Goal: Information Seeking & Learning: Learn about a topic

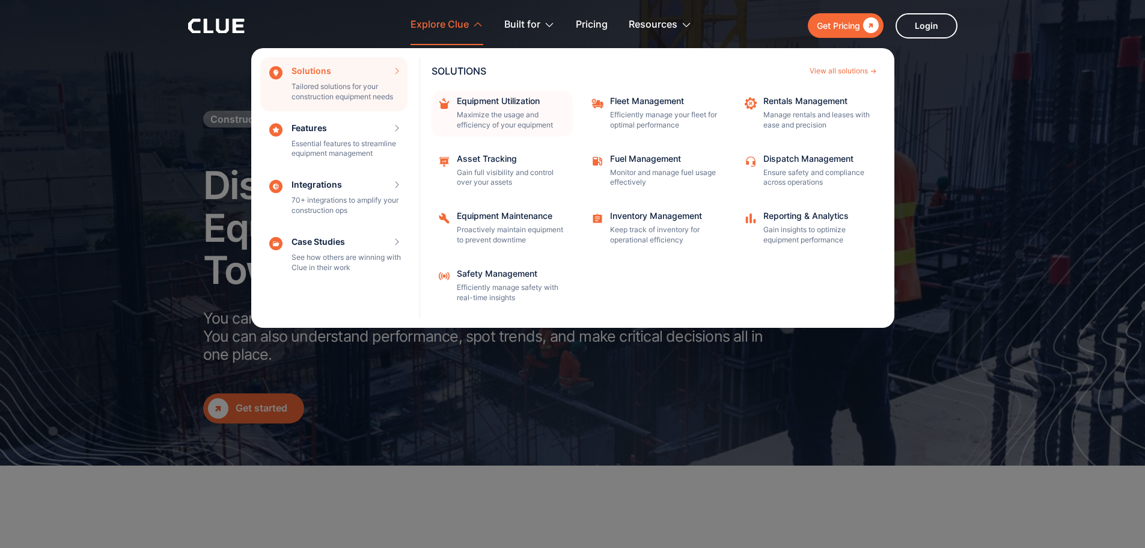
click at [522, 101] on div "Equipment Utilization" at bounding box center [511, 101] width 108 height 8
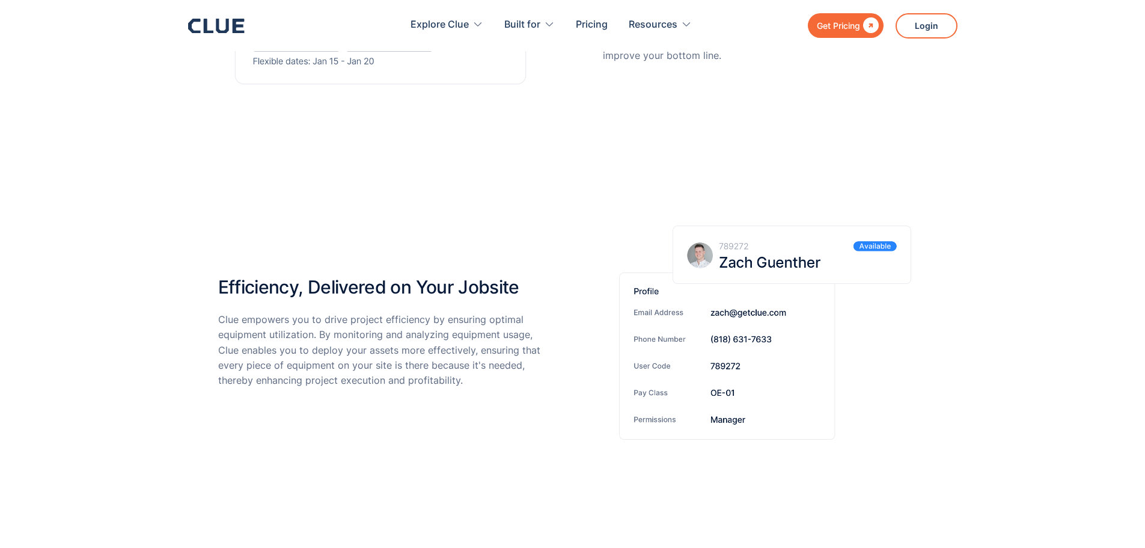
scroll to position [3185, 0]
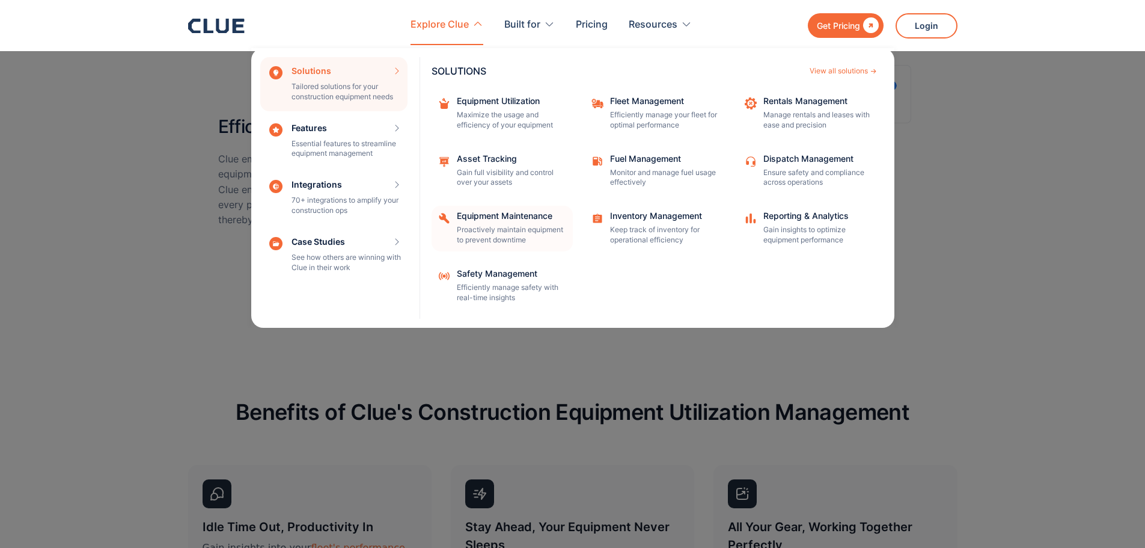
click at [481, 219] on div "Equipment Maintenance" at bounding box center [511, 216] width 108 height 8
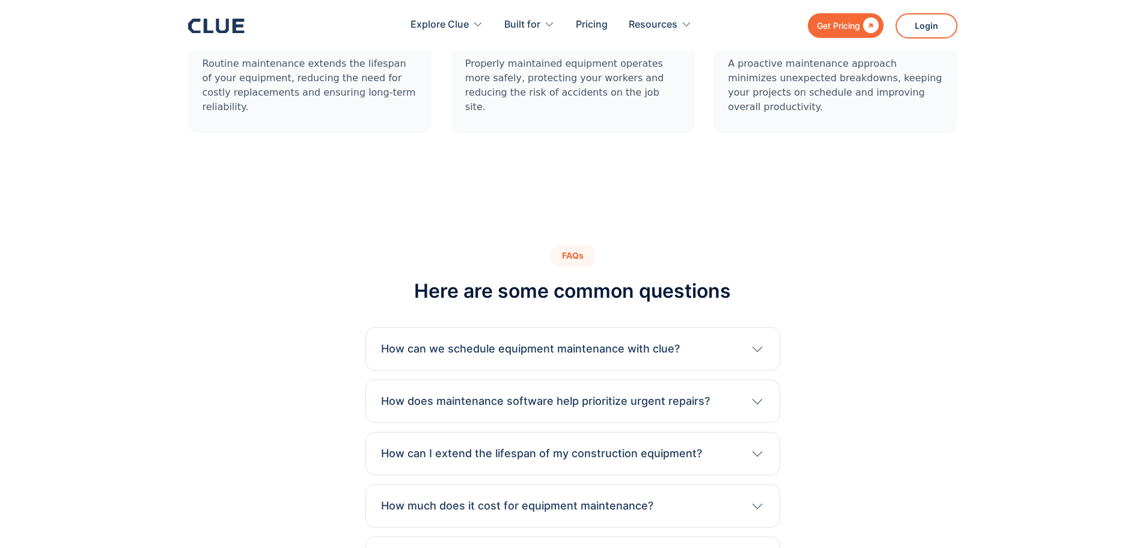
scroll to position [3246, 0]
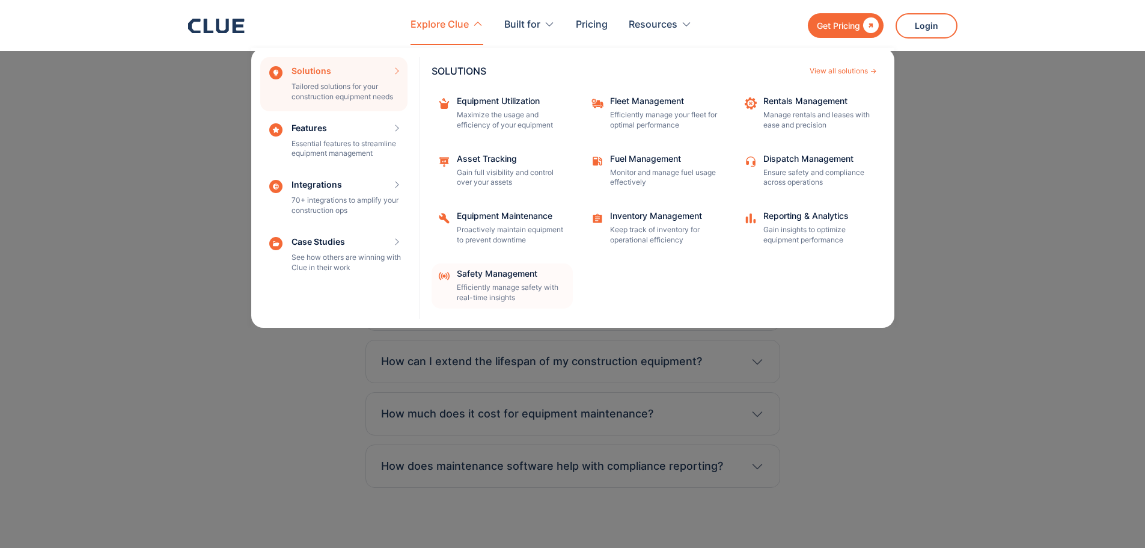
click at [493, 284] on p "Efficiently manage safety with real-time insights" at bounding box center [511, 292] width 108 height 20
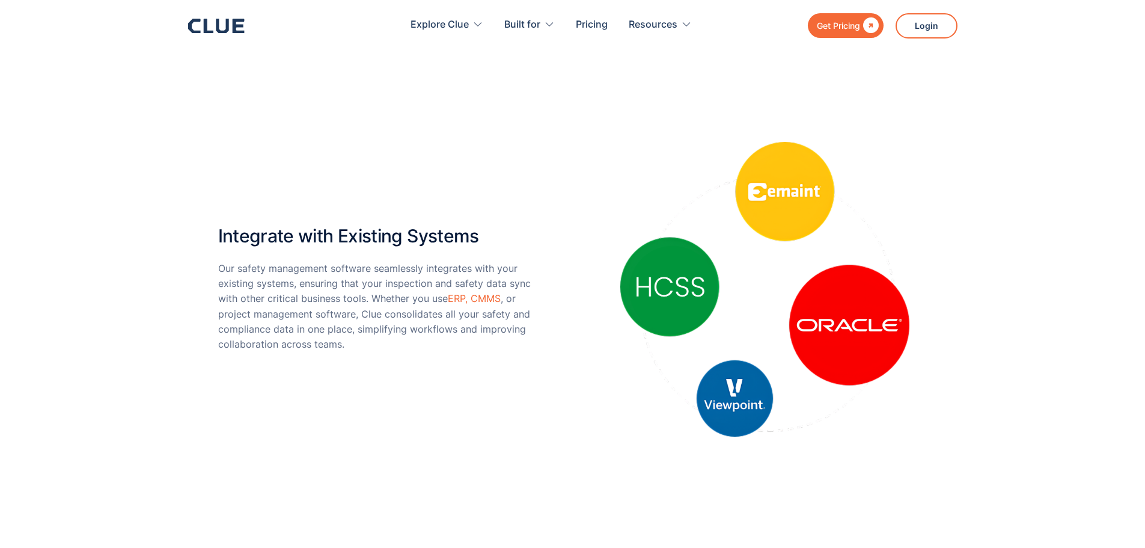
scroll to position [3366, 0]
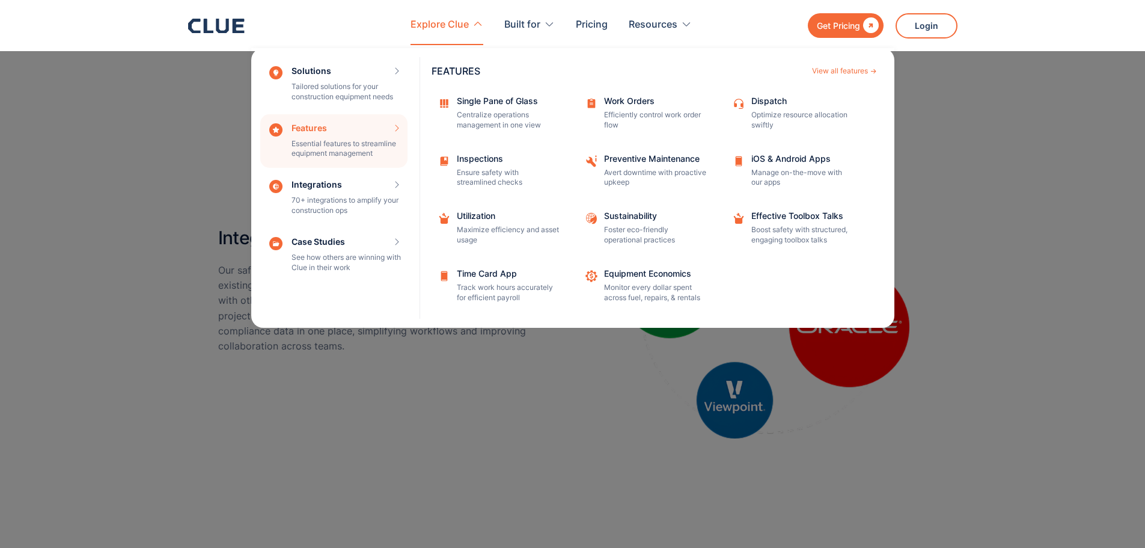
click at [328, 141] on div "Features Essential features to streamline equipment management Features View al…" at bounding box center [333, 141] width 147 height 54
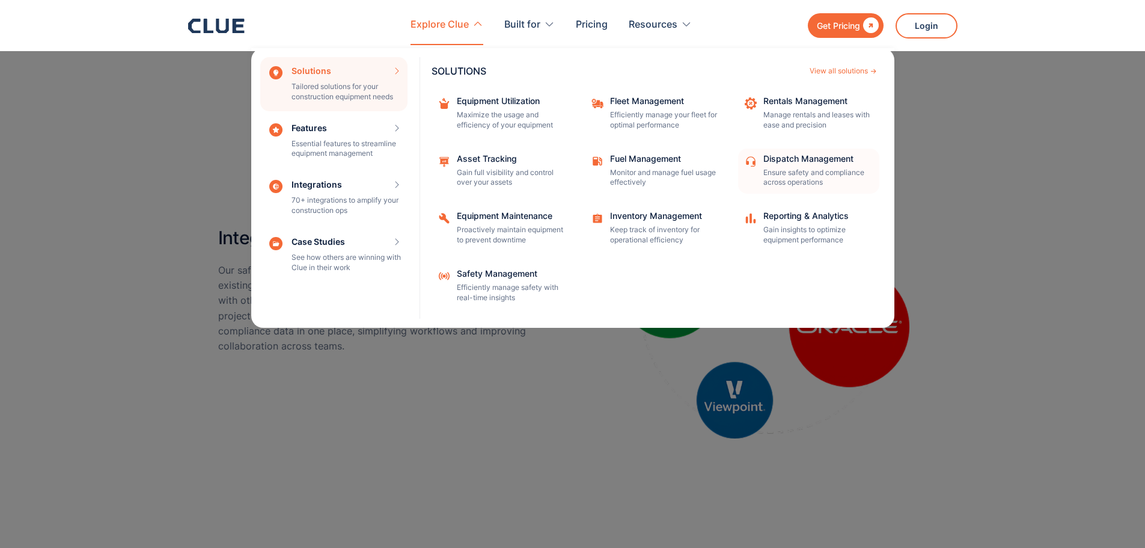
click at [793, 158] on div "Dispatch Management" at bounding box center [817, 158] width 108 height 8
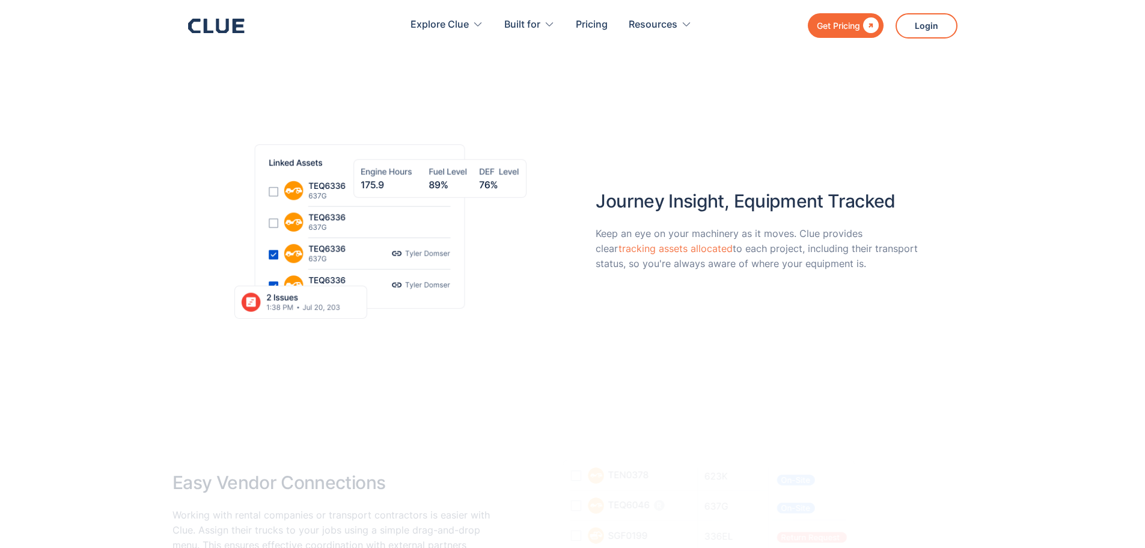
scroll to position [2224, 0]
